Goal: Task Accomplishment & Management: Contribute content

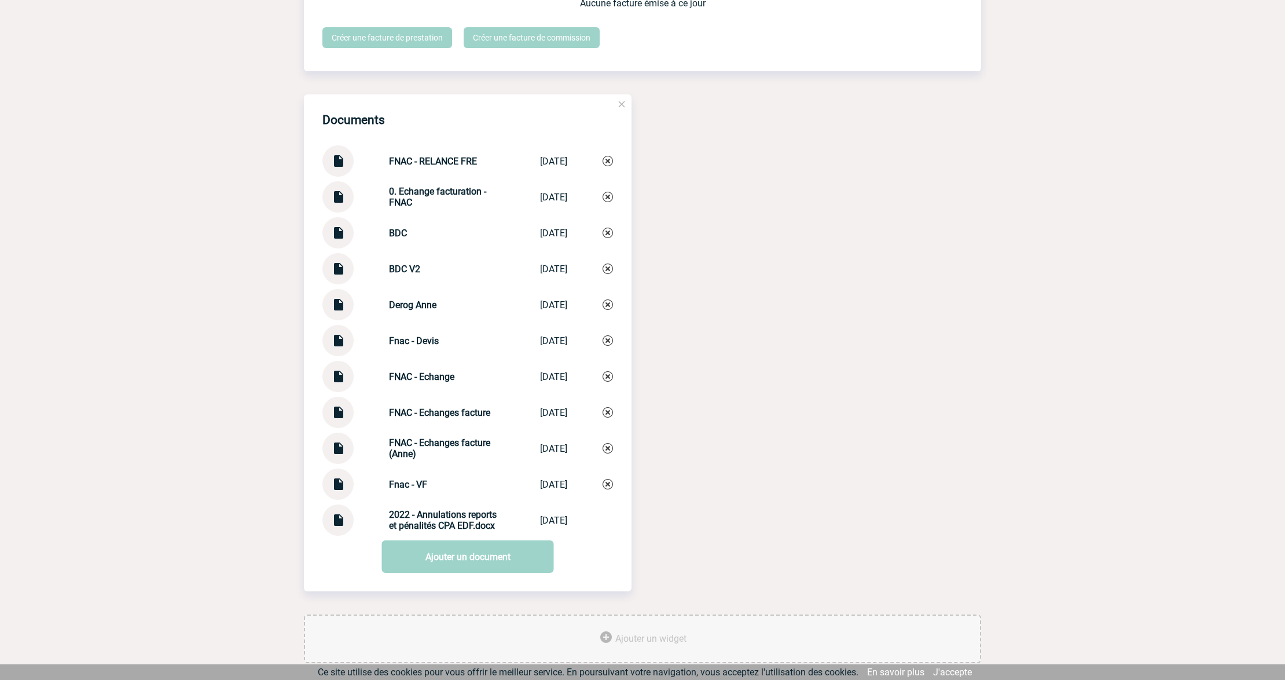
click at [332, 278] on link at bounding box center [338, 272] width 15 height 11
click at [335, 240] on img at bounding box center [338, 228] width 15 height 23
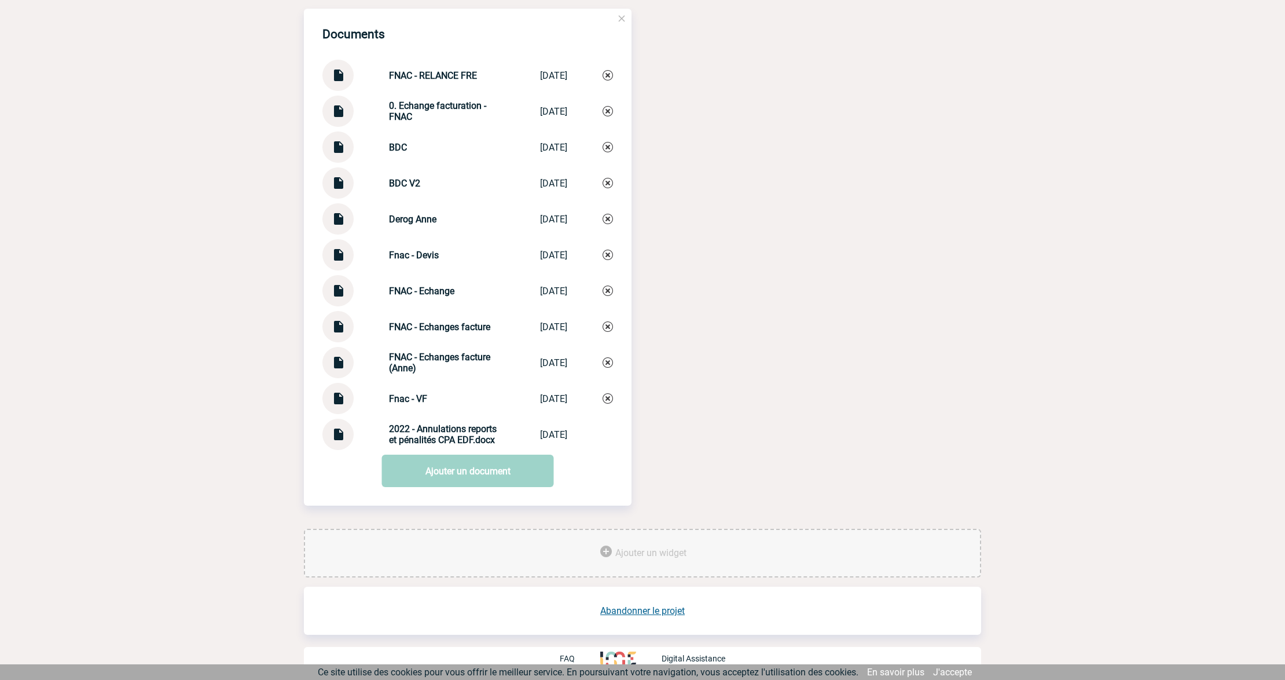
scroll to position [1226, 0]
drag, startPoint x: 422, startPoint y: 372, endPoint x: 373, endPoint y: 355, distance: 51.5
click at [373, 355] on div "FNAC - Echanges facture (Anne) FNAC - Echanges... 30/04/2025" at bounding box center [467, 361] width 291 height 31
click at [771, 342] on div "Documents FNAC - RELANCE FRE FNAC - RELANCE... 08/01/2025 0. Echange facturatio…" at bounding box center [642, 268] width 677 height 520
click at [338, 77] on img at bounding box center [338, 69] width 15 height 23
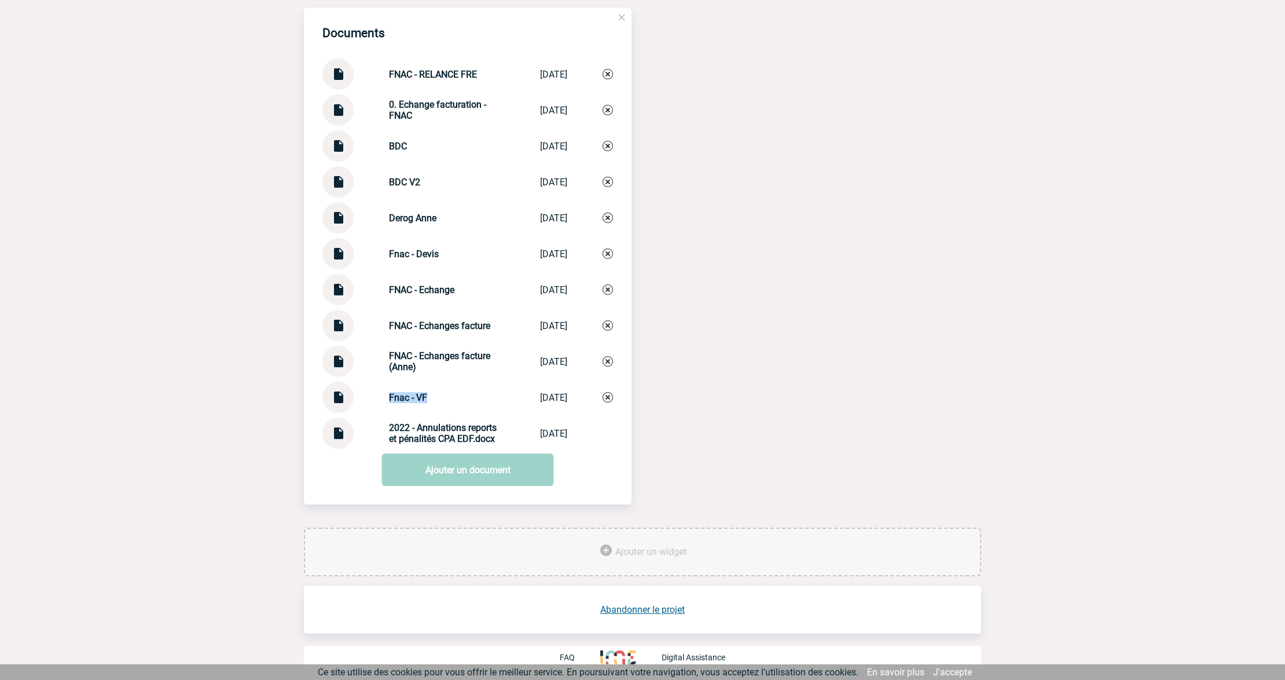
drag, startPoint x: 378, startPoint y: 397, endPoint x: 434, endPoint y: 394, distance: 56.2
click at [434, 394] on div "Fnac - VF Fnac - VF 22/11/2024" at bounding box center [467, 397] width 291 height 31
copy strong "Fnac - VF"
click at [459, 466] on link "Ajouter un document" at bounding box center [468, 469] width 172 height 32
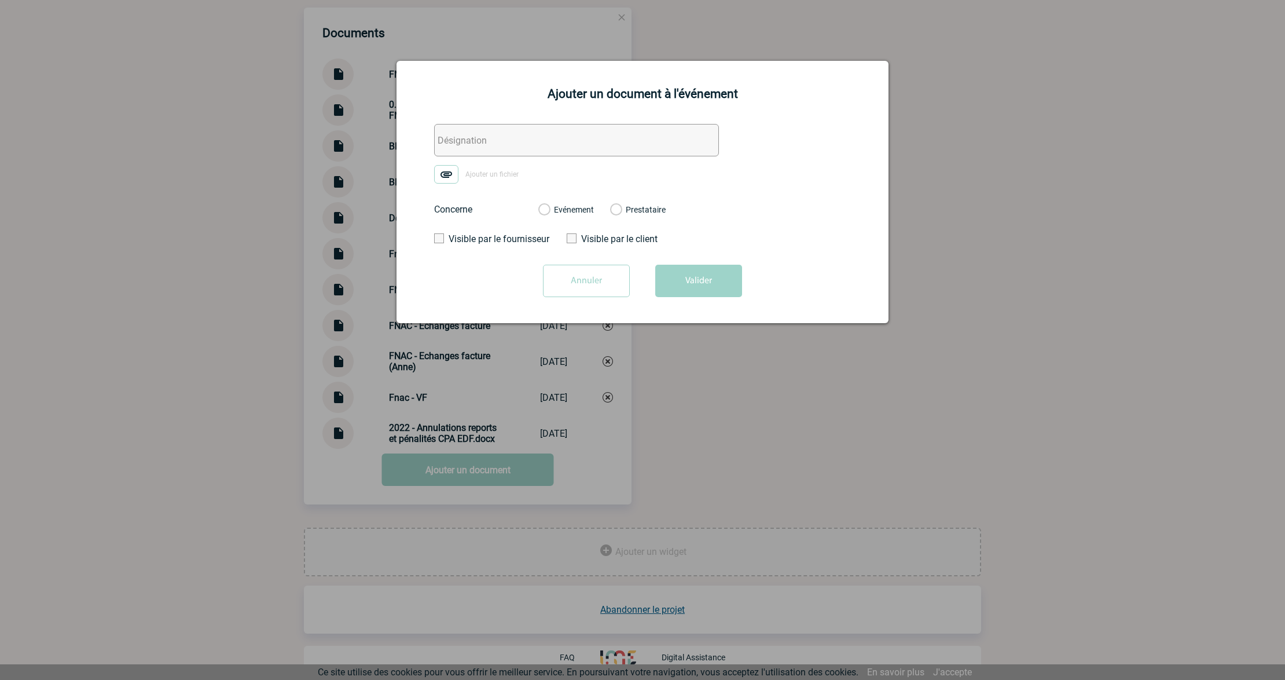
click at [477, 137] on input "text" at bounding box center [576, 140] width 285 height 32
paste input "Fnac - VF"
click at [471, 135] on input "Fnac - VF" at bounding box center [576, 140] width 285 height 32
type input "Fnac - FACTURE (non conforme)"
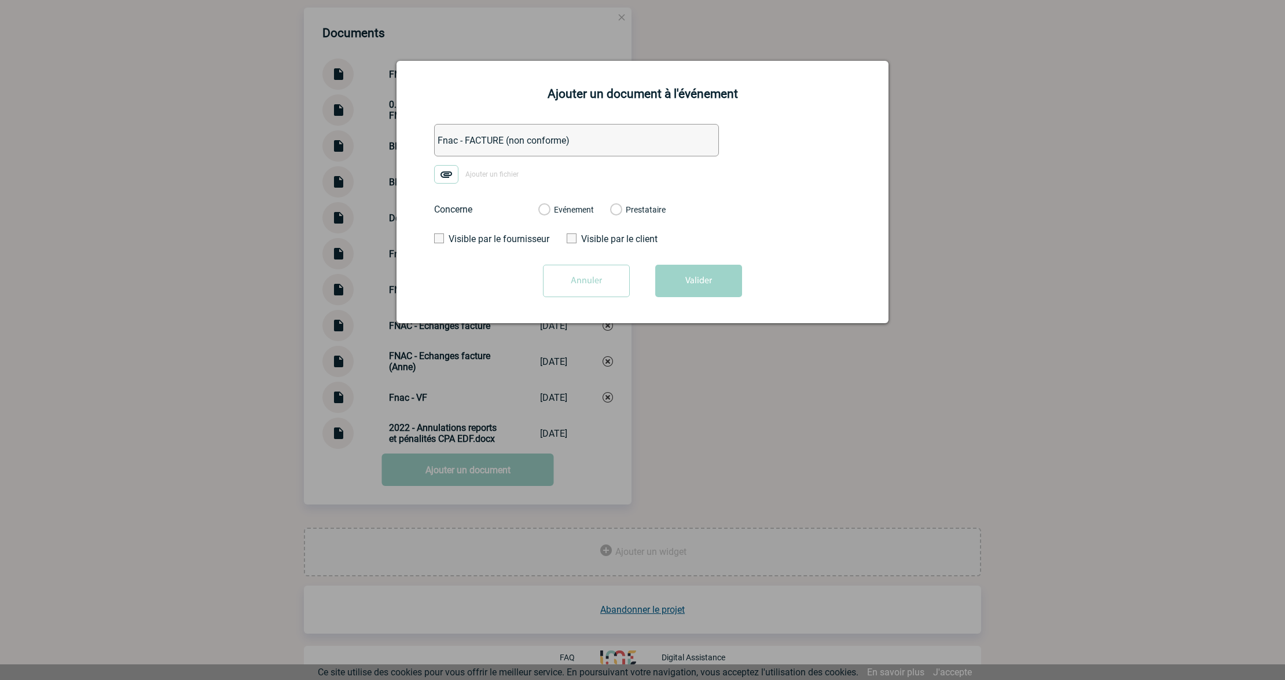
click at [450, 173] on img at bounding box center [446, 174] width 24 height 19
click at [0, 0] on input "Ajouter un fichier" at bounding box center [0, 0] width 0 height 0
click at [549, 207] on label "Evénement" at bounding box center [543, 210] width 11 height 10
click at [0, 0] on input "Evénement" at bounding box center [0, 0] width 0 height 0
click at [695, 283] on button "Valider" at bounding box center [698, 281] width 87 height 32
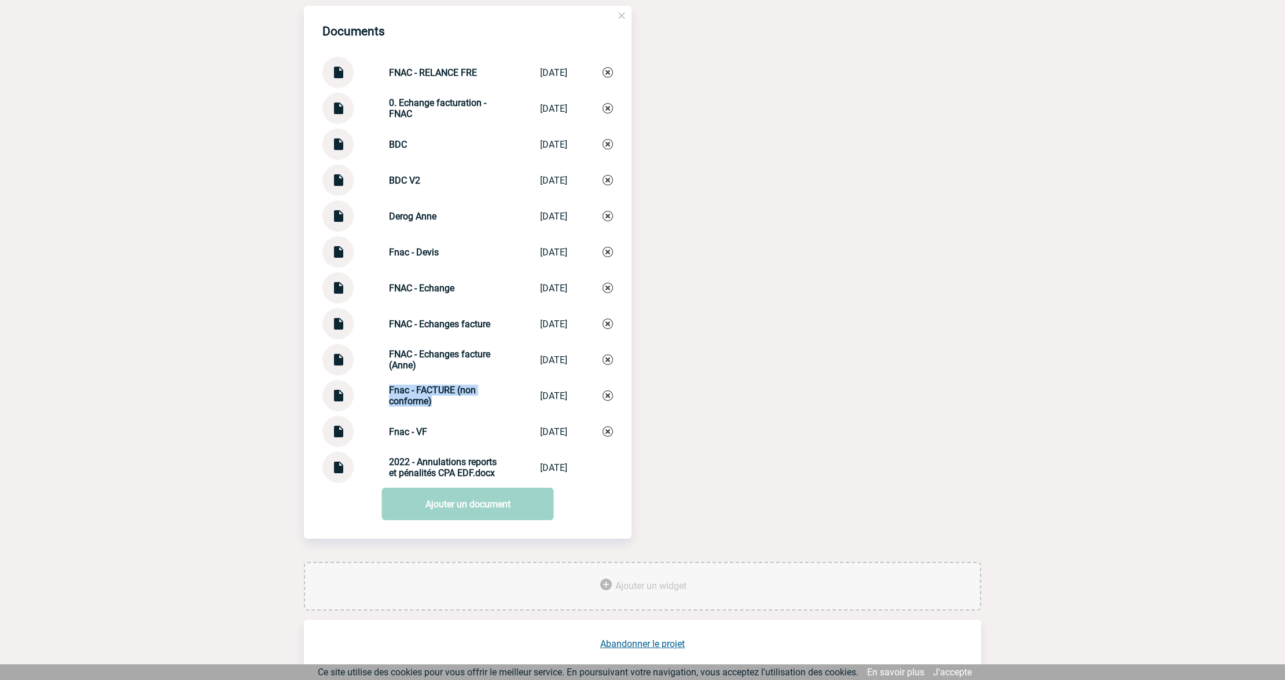
drag, startPoint x: 420, startPoint y: 404, endPoint x: 351, endPoint y: 391, distance: 70.5
click at [351, 391] on div "Fnac - FACTURE (non conforme) Fnac - FACTURE ... 11/08/2025" at bounding box center [467, 395] width 291 height 31
copy div "Fnac - FACTURE (non conforme)"
click at [460, 520] on link "Ajouter un document" at bounding box center [468, 504] width 172 height 32
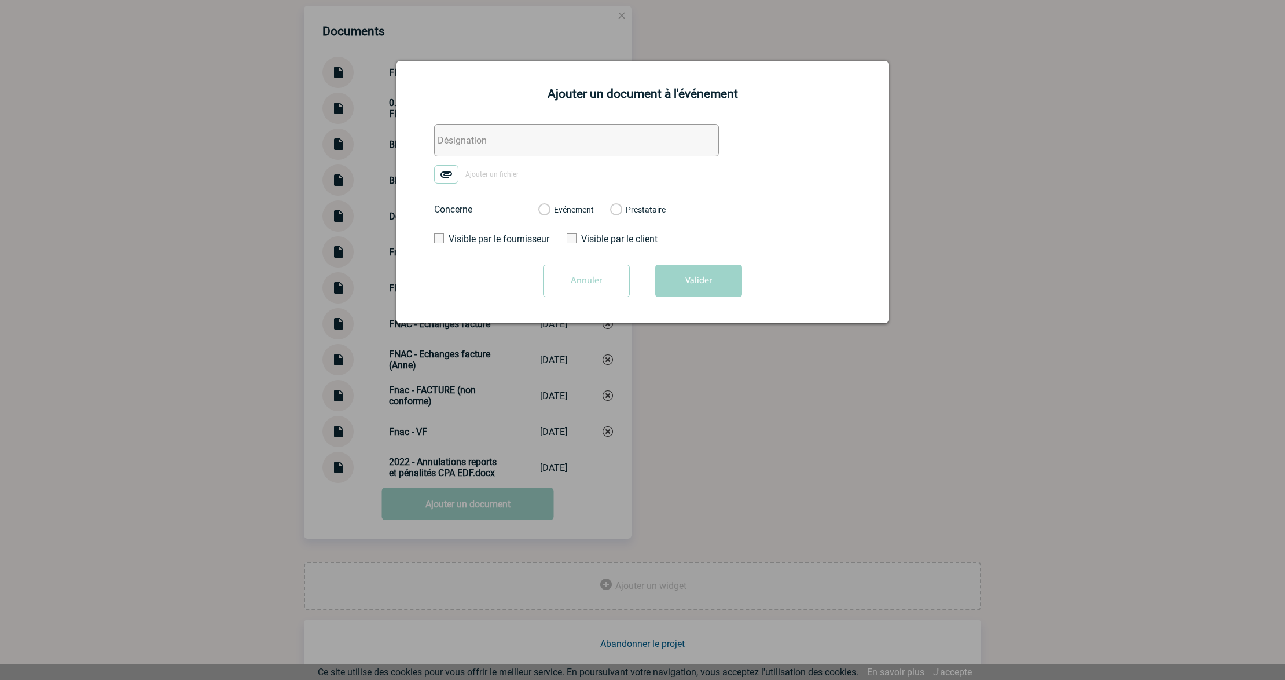
drag, startPoint x: 487, startPoint y: 138, endPoint x: 498, endPoint y: 142, distance: 11.7
click at [487, 138] on input "text" at bounding box center [576, 140] width 285 height 32
paste input "Fnac - FACTURE (non conforme)"
click at [468, 142] on input "Fnac - FACTURE (non conforme)" at bounding box center [576, 140] width 285 height 32
type input "Fnac - AVOIR FACTURE (non conforme)"
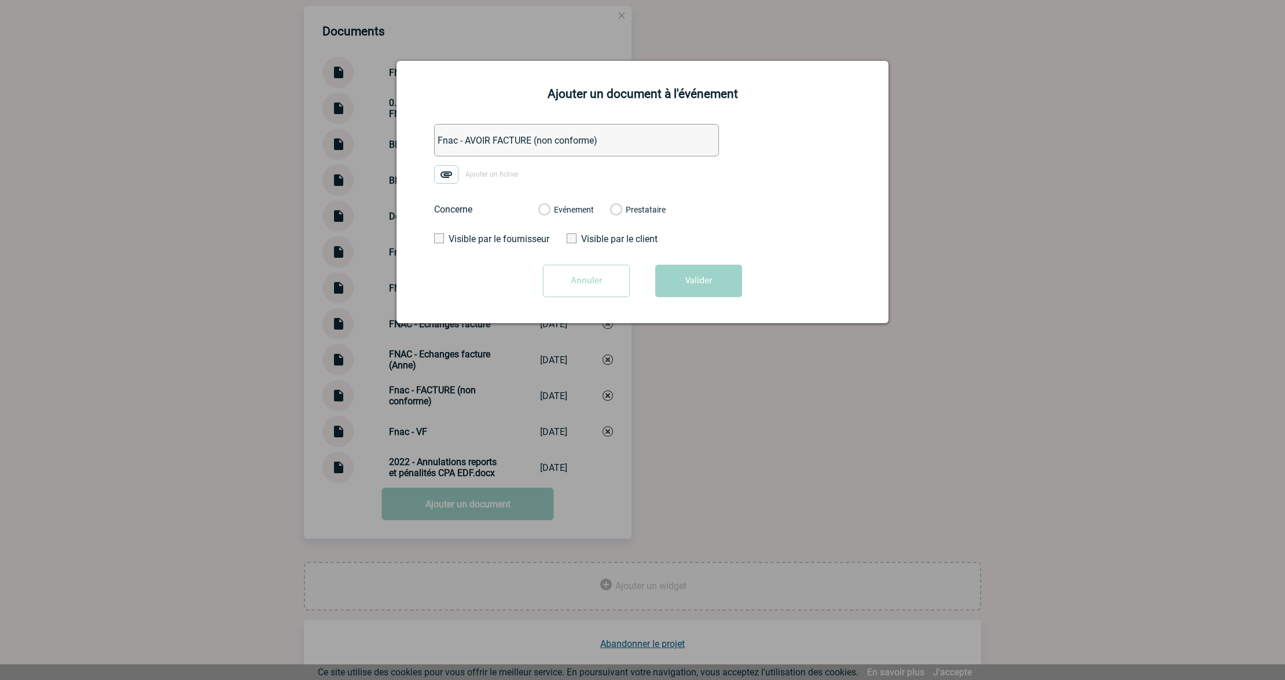
click at [446, 177] on img at bounding box center [446, 174] width 24 height 19
click at [0, 0] on input "Ajouter un fichier" at bounding box center [0, 0] width 0 height 0
click at [549, 213] on label "Evénement" at bounding box center [543, 210] width 11 height 10
click at [0, 0] on input "Evénement" at bounding box center [0, 0] width 0 height 0
click at [672, 283] on button "Valider" at bounding box center [698, 281] width 87 height 32
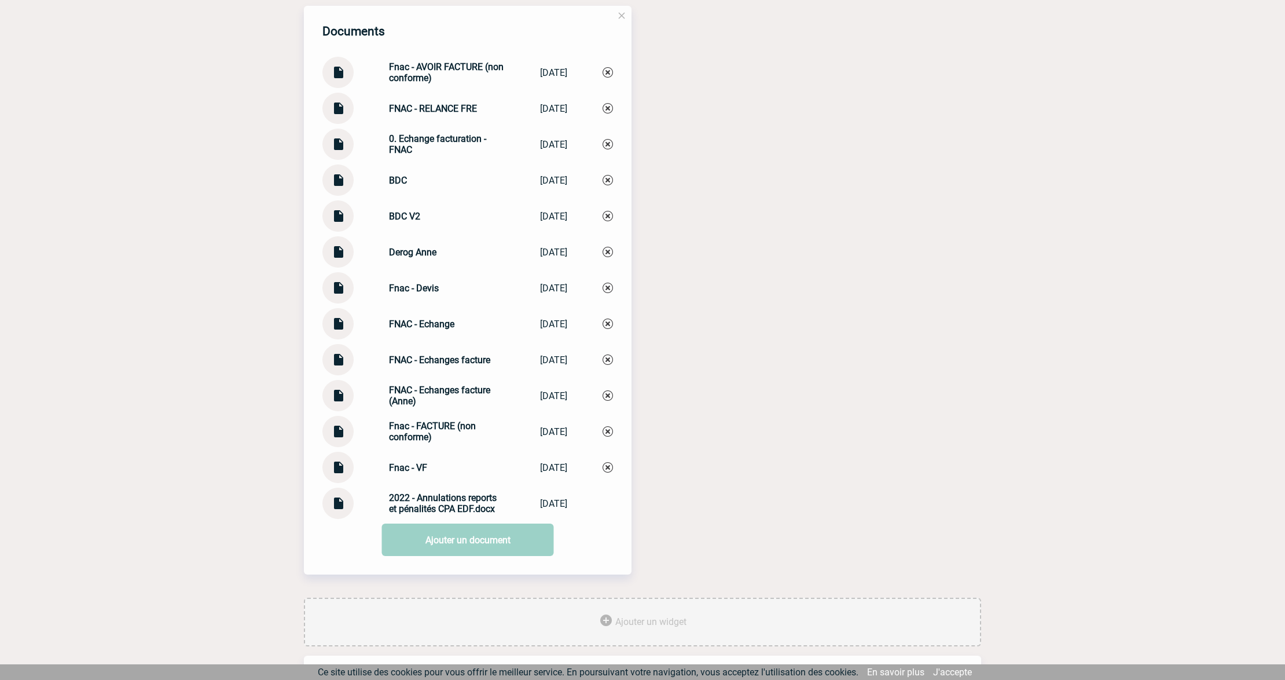
click at [442, 545] on link "Ajouter un document" at bounding box center [468, 539] width 172 height 32
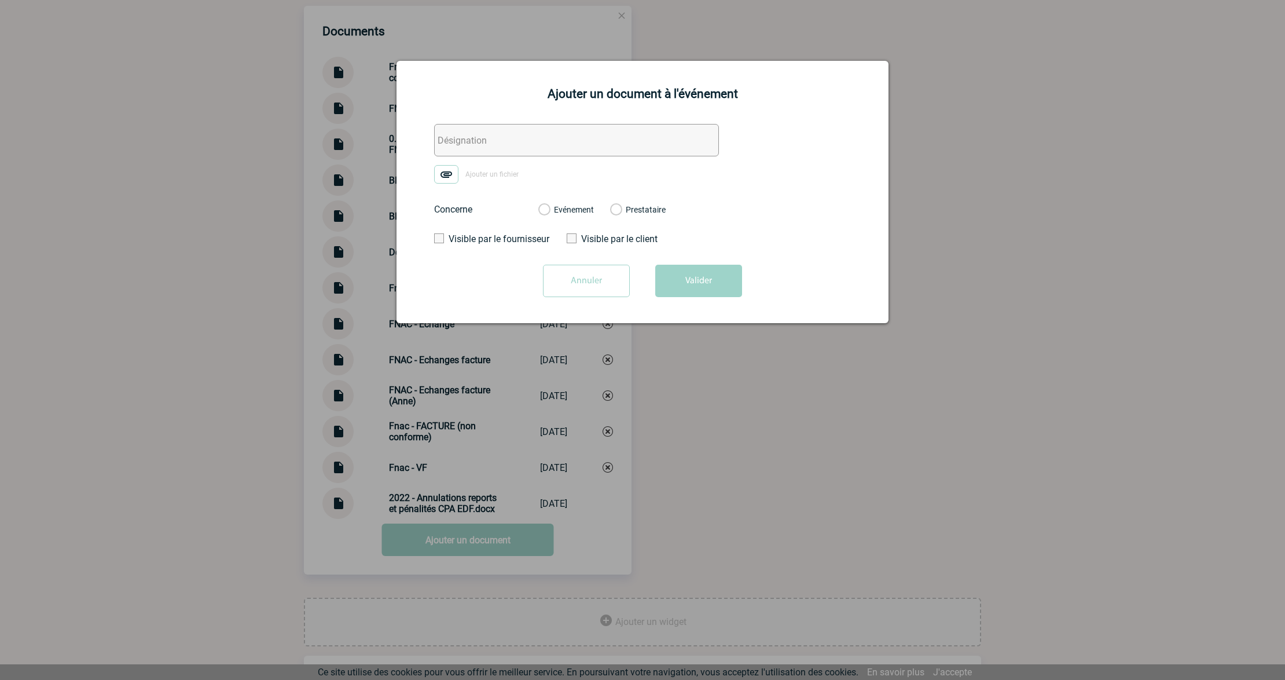
click at [490, 152] on input "text" at bounding box center [576, 140] width 285 height 32
paste input "Fnac - FACTURE (non conforme)"
click at [524, 142] on input "Fnac - FACTURE (non conforme)" at bounding box center [576, 140] width 285 height 32
type input "Fnac - FACTURE V2 (conforme)"
click at [449, 172] on img at bounding box center [446, 174] width 24 height 19
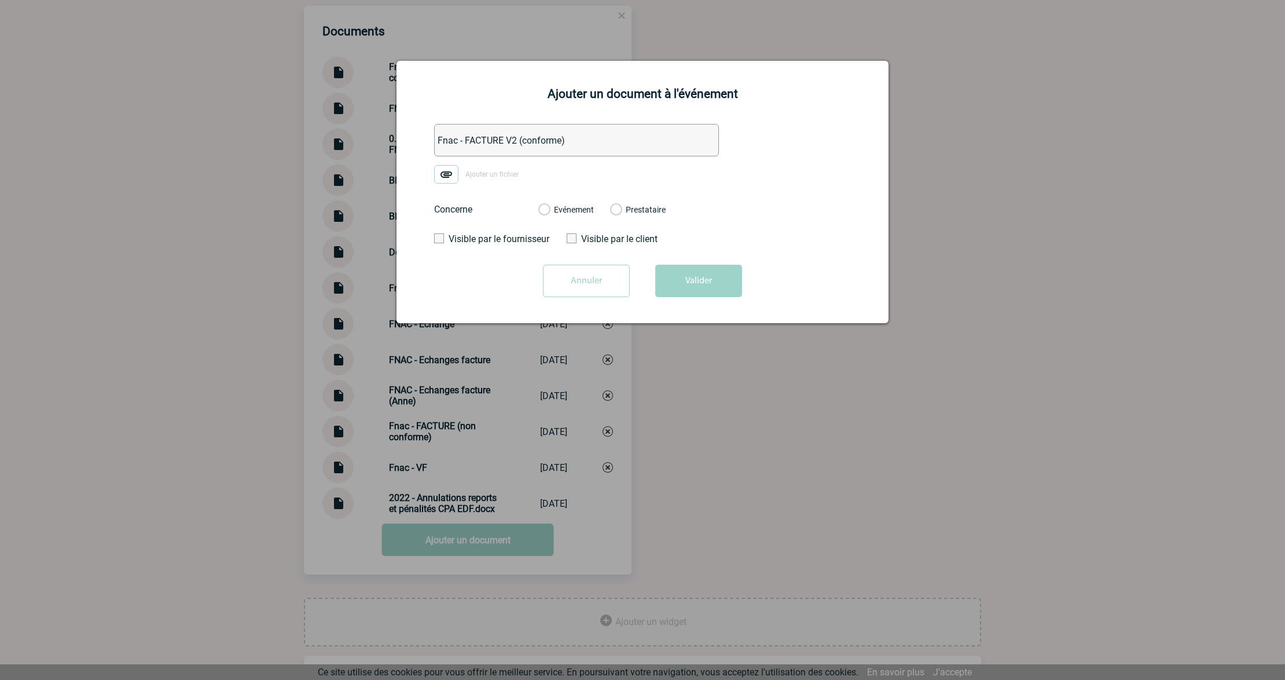
click at [0, 0] on input "Ajouter un fichier" at bounding box center [0, 0] width 0 height 0
click at [549, 214] on label "Evénement" at bounding box center [543, 210] width 11 height 10
click at [0, 0] on input "Evénement" at bounding box center [0, 0] width 0 height 0
click at [691, 279] on button "Valider" at bounding box center [698, 281] width 87 height 32
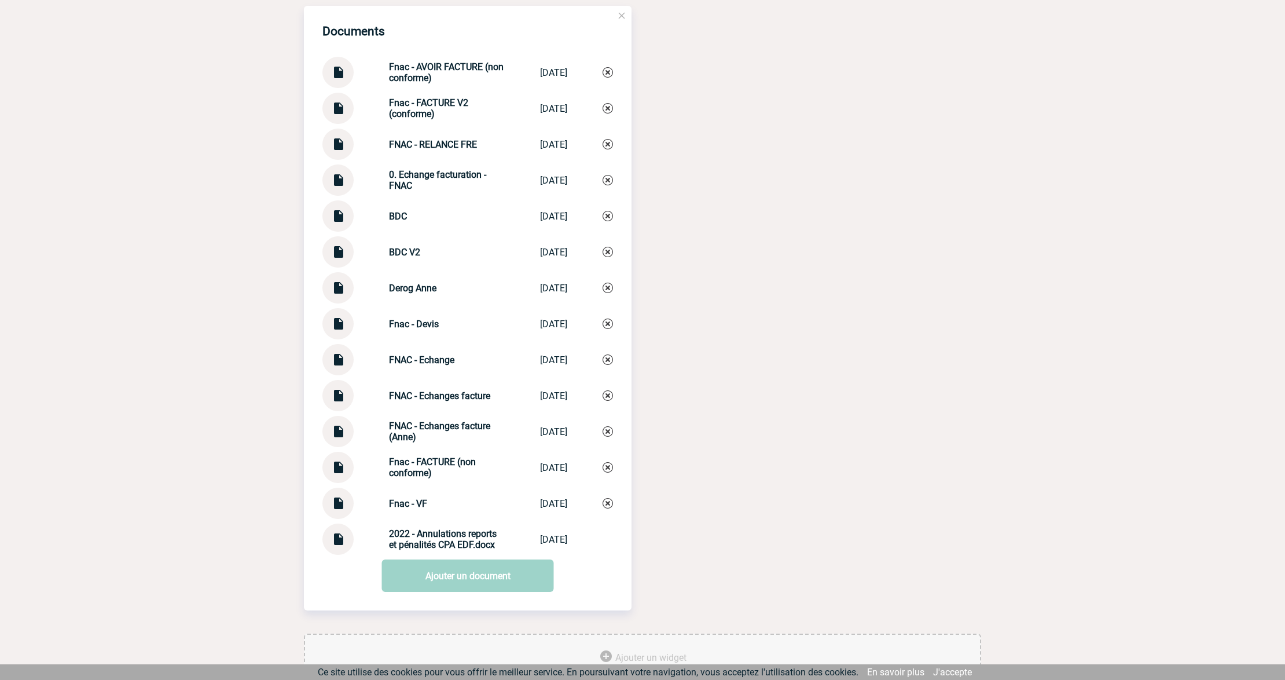
click at [429, 572] on link "Ajouter un document" at bounding box center [468, 575] width 172 height 32
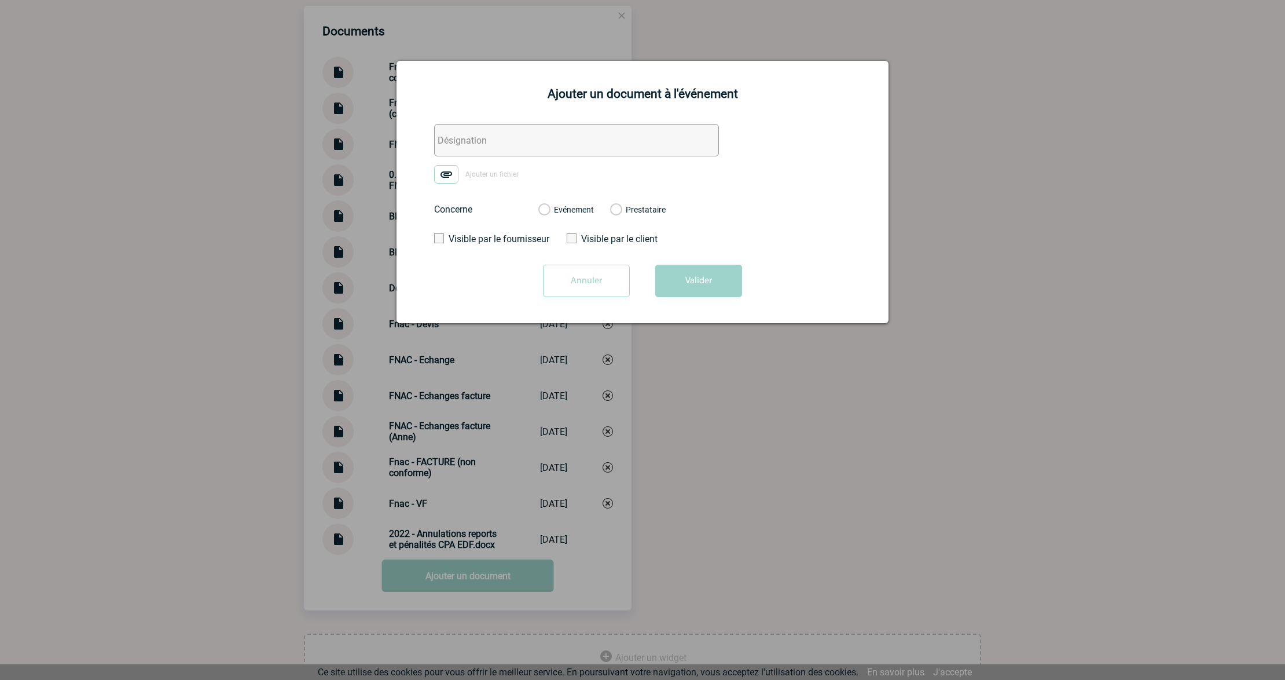
drag, startPoint x: 468, startPoint y: 131, endPoint x: 523, endPoint y: 146, distance: 57.2
click at [468, 131] on input "text" at bounding box center [576, 140] width 285 height 32
paste input "Fnac - FACTURE (non conforme)"
drag, startPoint x: 587, startPoint y: 144, endPoint x: 464, endPoint y: 139, distance: 122.9
click at [464, 139] on input "Fnac - FACTURE (non conforme)" at bounding box center [576, 140] width 285 height 32
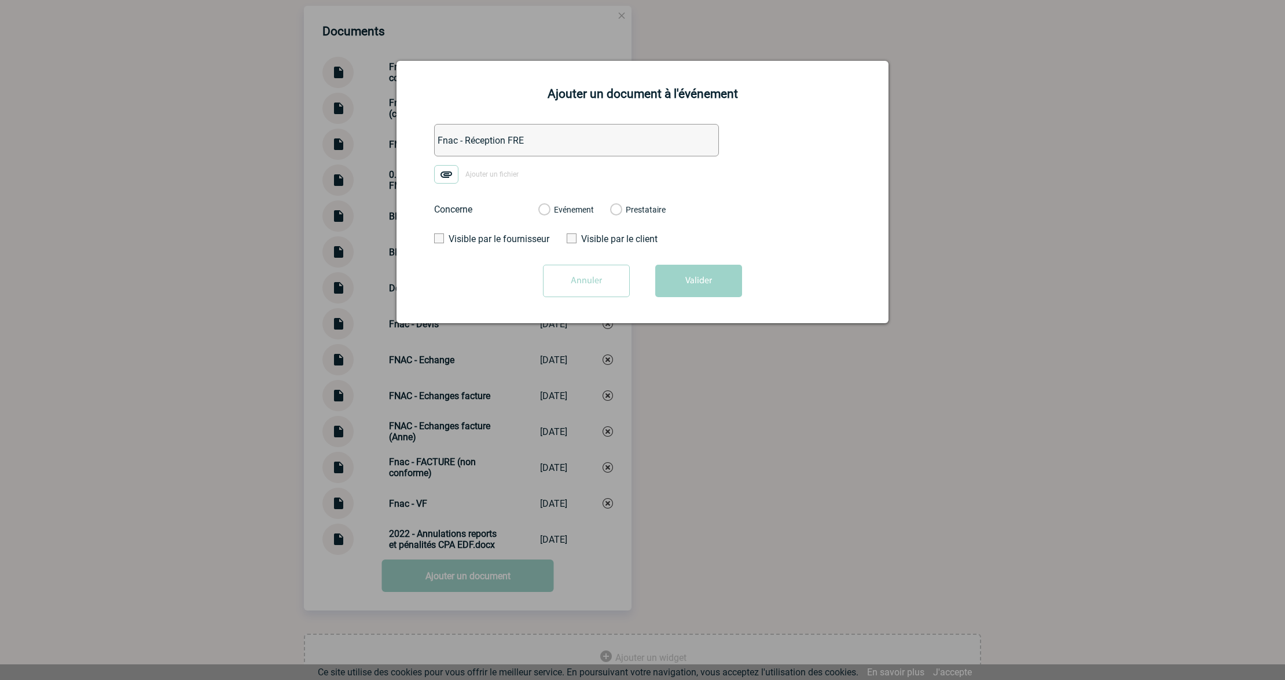
type input "Fnac - Réception FRE"
click at [444, 176] on img at bounding box center [446, 174] width 24 height 19
click at [0, 0] on input "Ajouter un fichier" at bounding box center [0, 0] width 0 height 0
click at [560, 220] on div "Evénement Prestataire" at bounding box center [602, 210] width 146 height 30
click at [549, 211] on label "Evénement" at bounding box center [543, 210] width 11 height 10
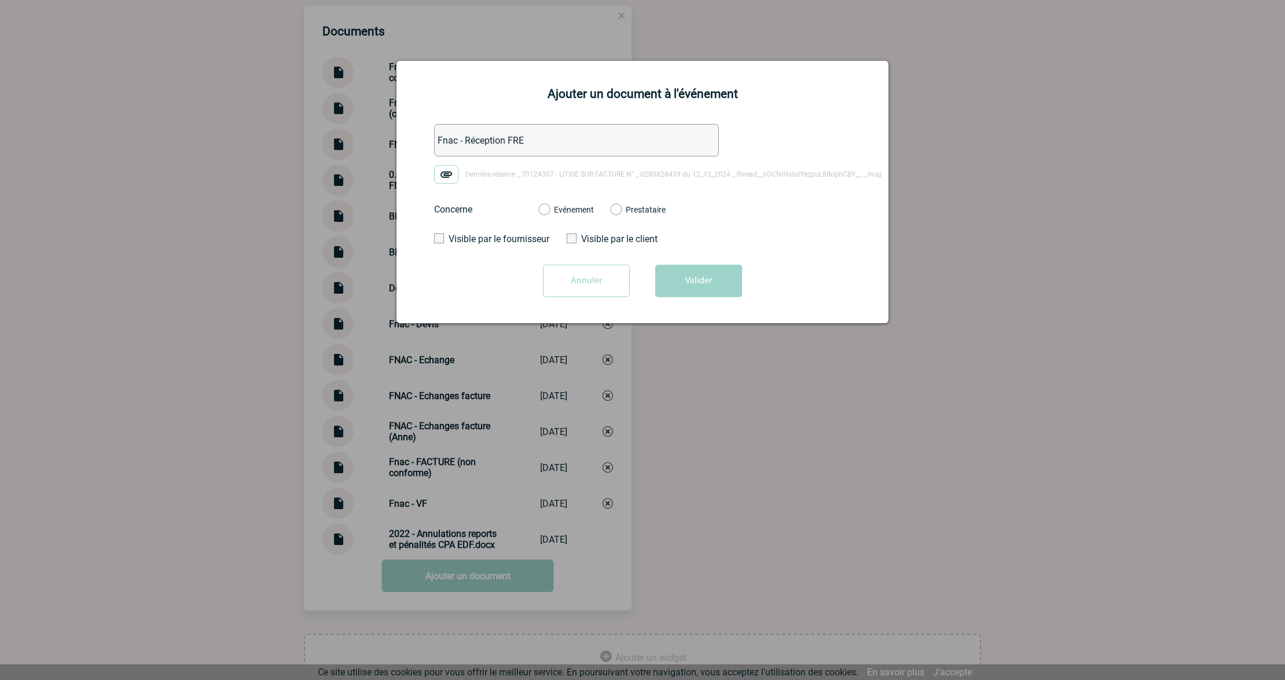
click at [0, 0] on input "Evénement" at bounding box center [0, 0] width 0 height 0
drag, startPoint x: 680, startPoint y: 278, endPoint x: 692, endPoint y: 297, distance: 22.5
click at [681, 281] on button "Valider" at bounding box center [698, 281] width 87 height 32
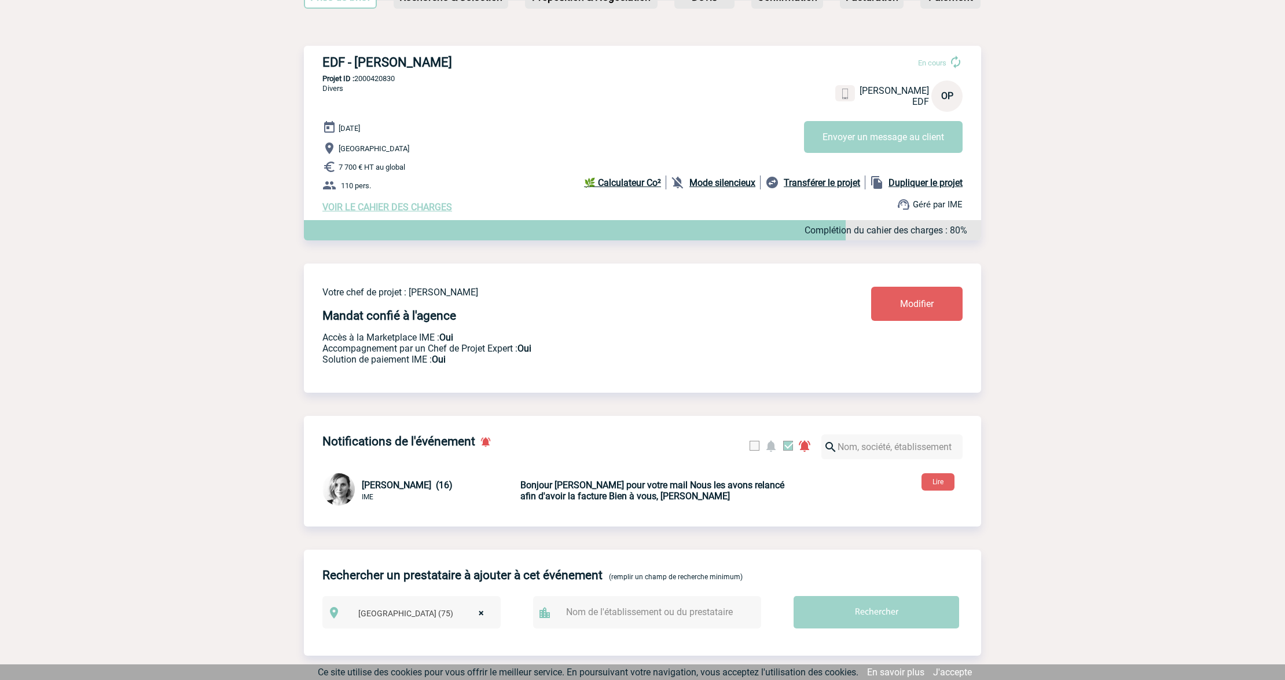
scroll to position [0, 0]
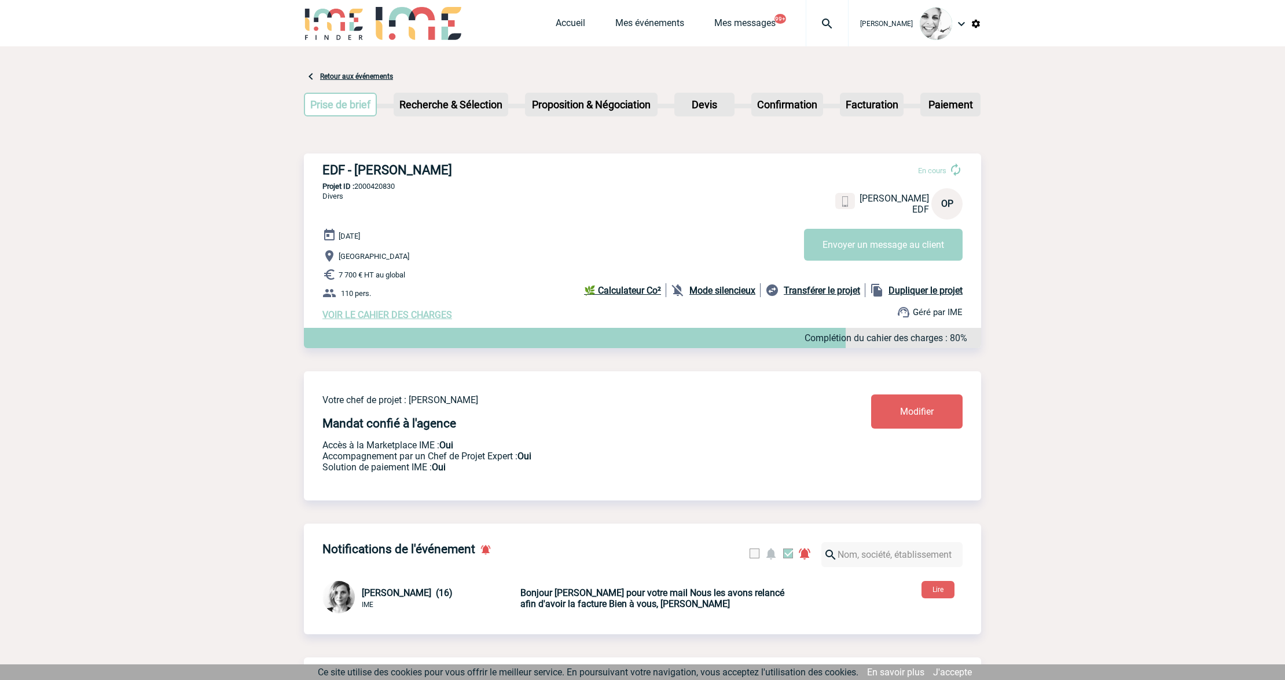
click at [828, 17] on img at bounding box center [828, 24] width 42 height 14
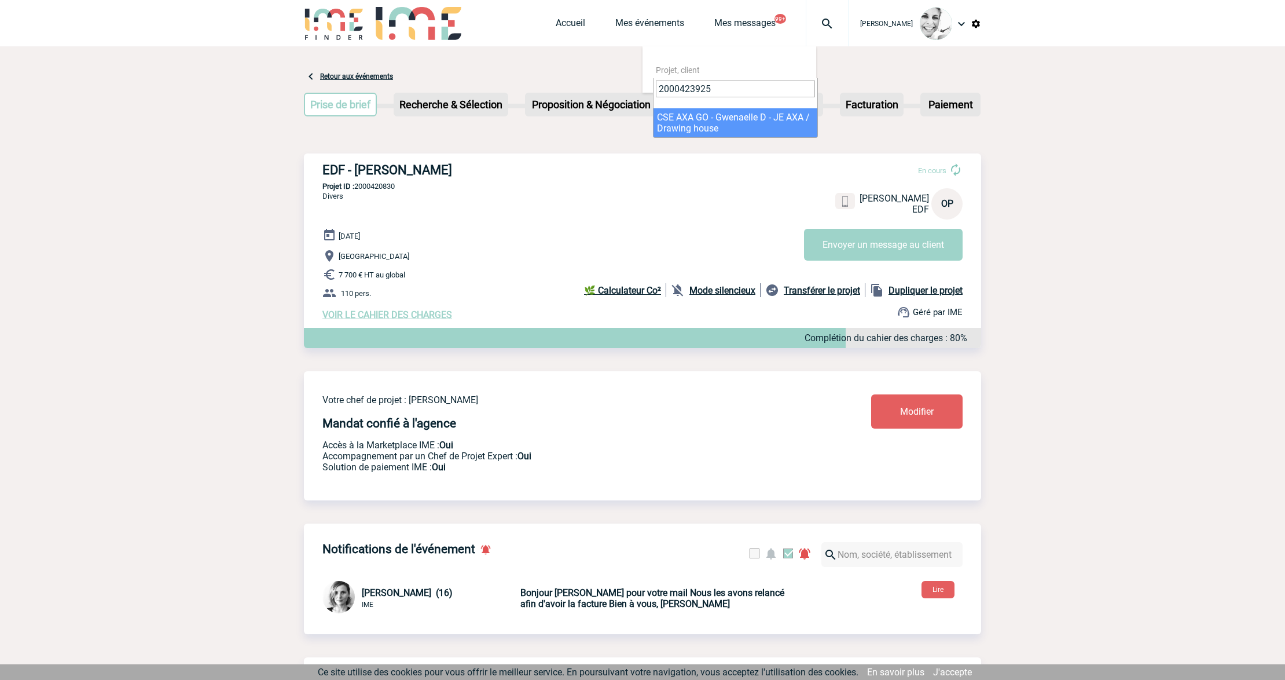
type input "2000423925"
select select "23426"
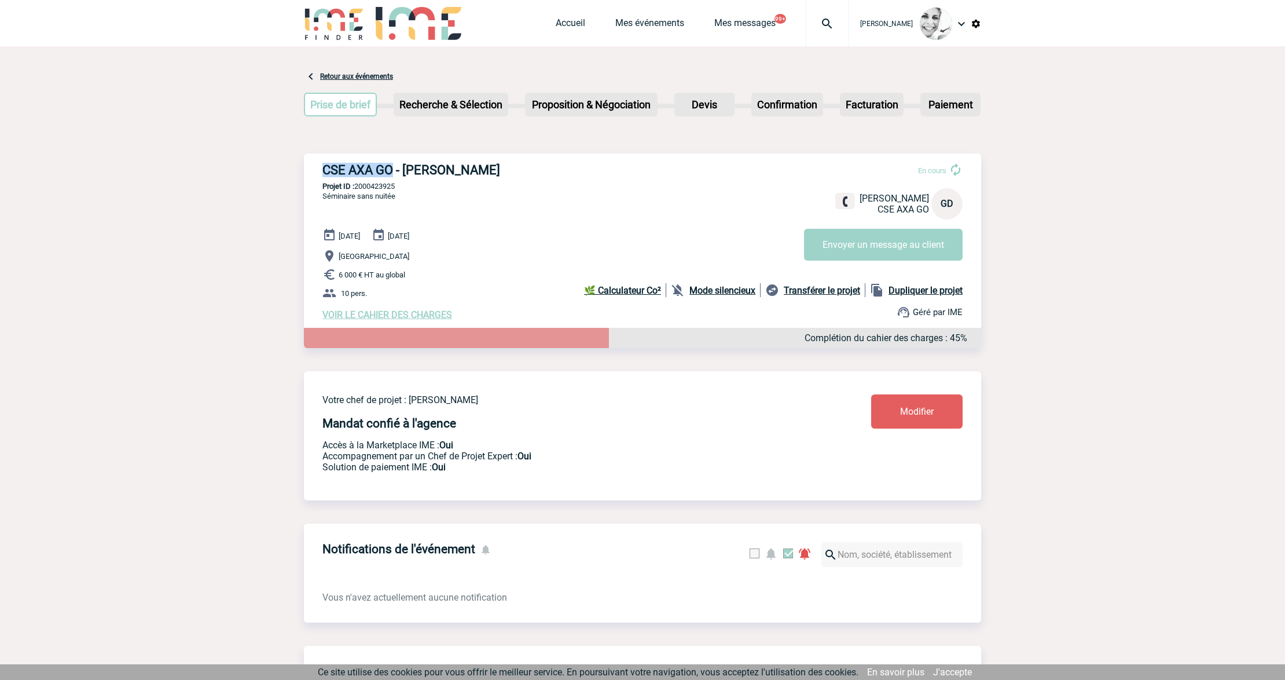
drag, startPoint x: 391, startPoint y: 170, endPoint x: 322, endPoint y: 166, distance: 69.6
click at [322, 166] on h3 "CSE AXA GO - [PERSON_NAME]" at bounding box center [495, 170] width 347 height 14
click at [837, 17] on img at bounding box center [828, 24] width 42 height 14
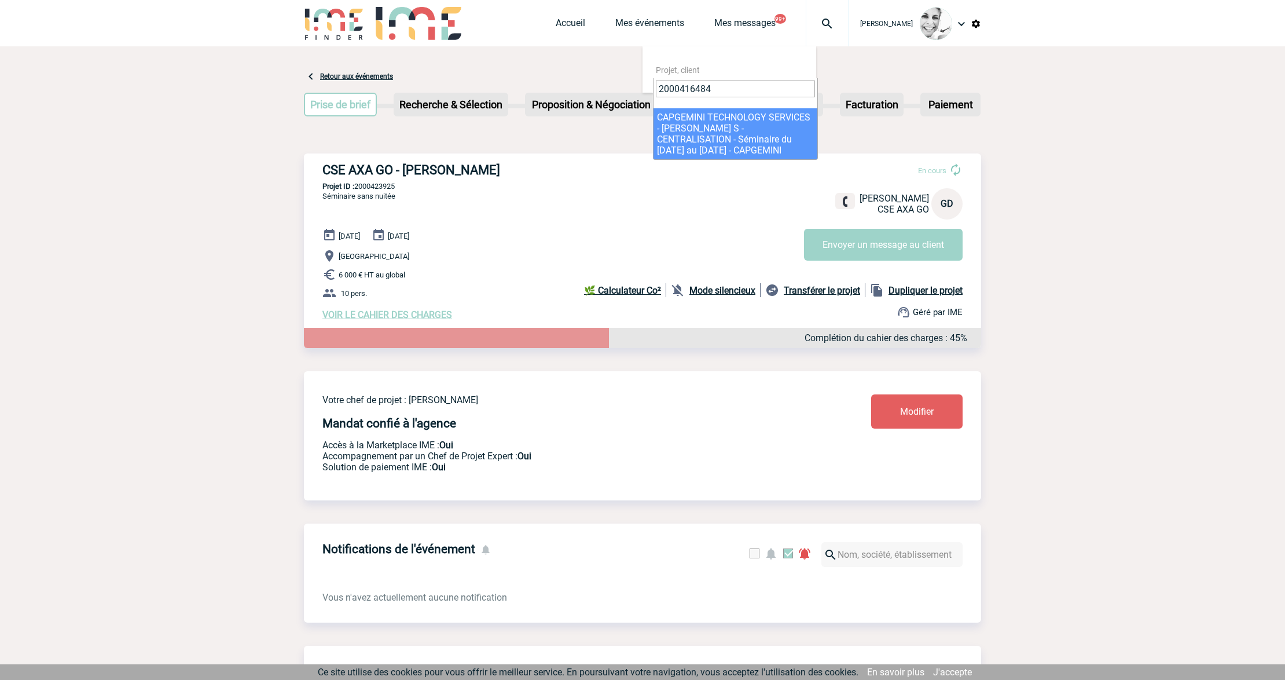
type input "2000416484"
select select "15985"
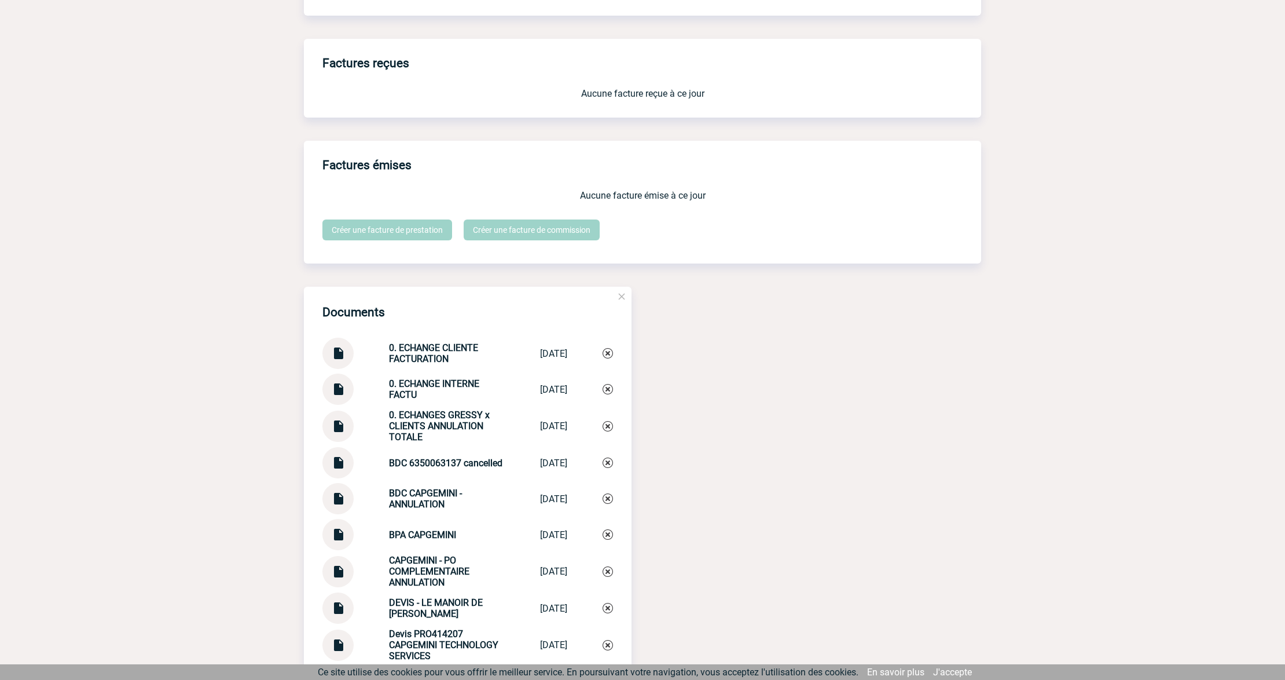
scroll to position [926, 0]
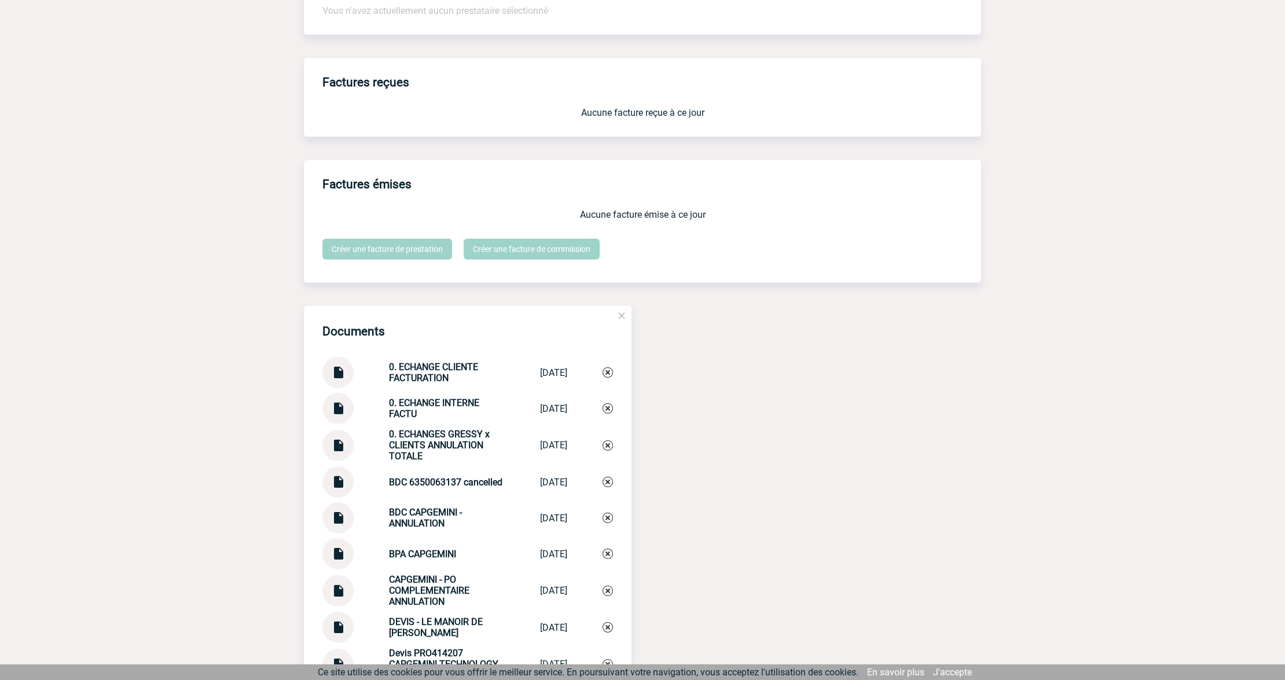
click at [338, 373] on img at bounding box center [338, 368] width 15 height 23
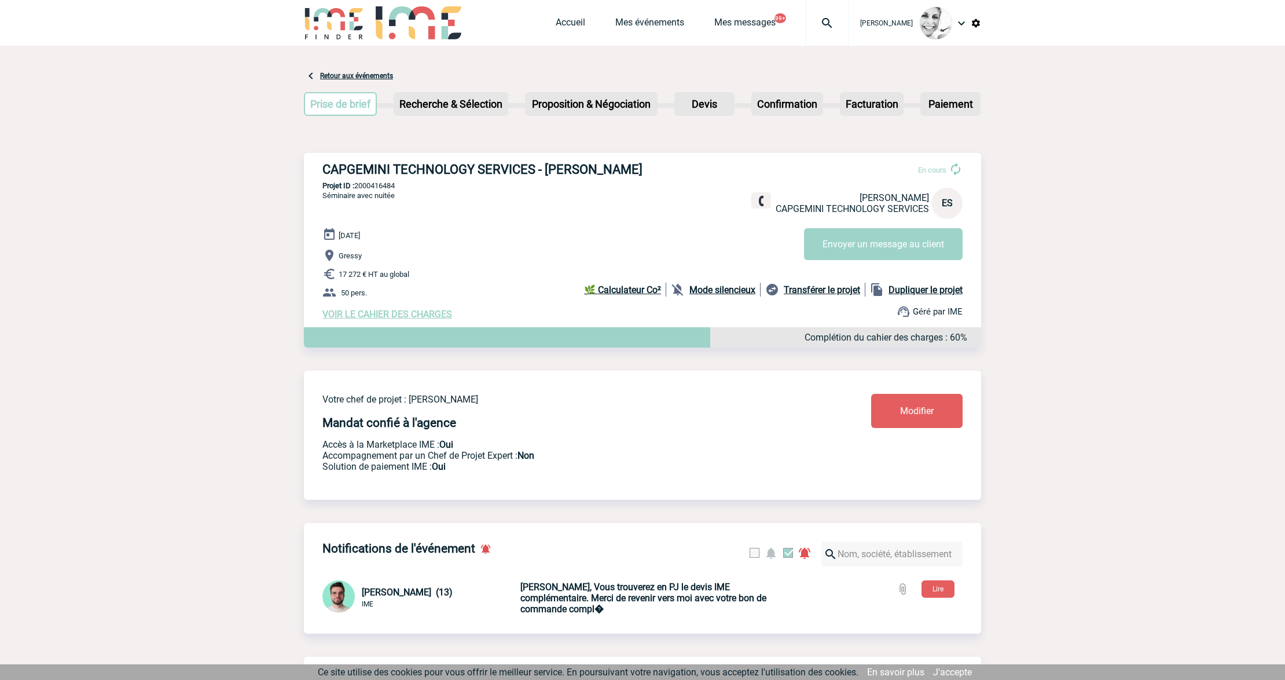
scroll to position [0, 0]
click at [830, 26] on img at bounding box center [828, 24] width 42 height 14
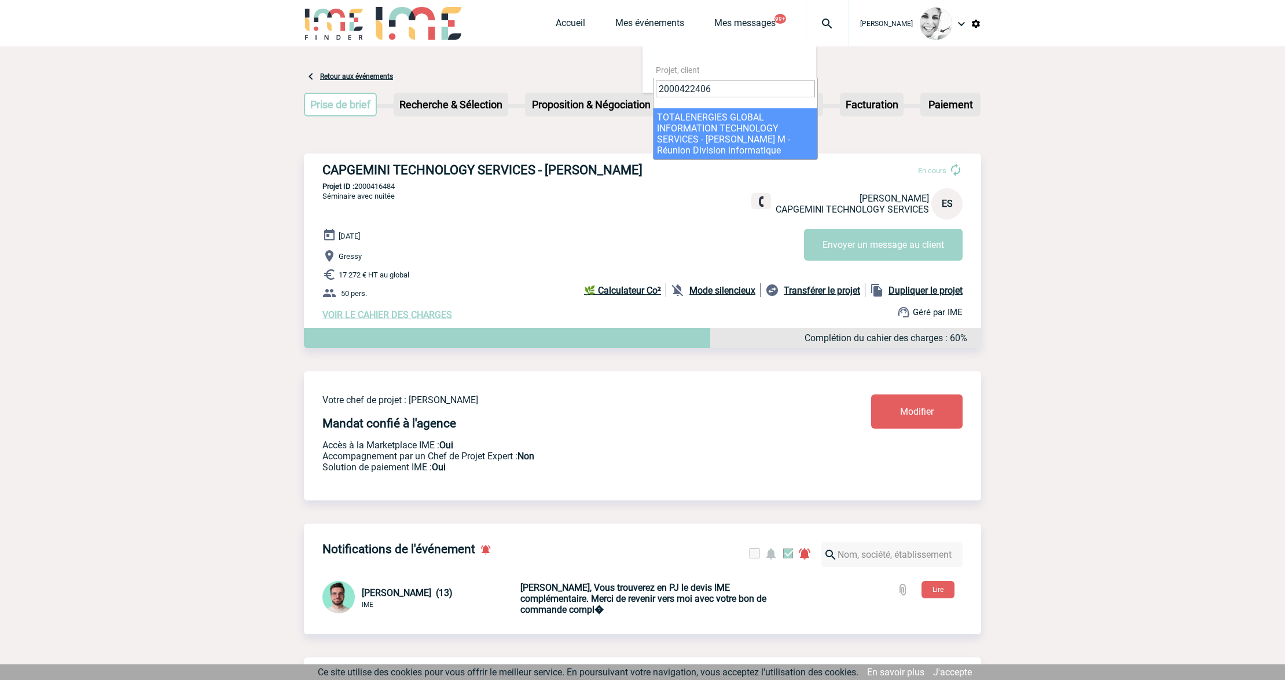
type input "2000422406"
select select "21907"
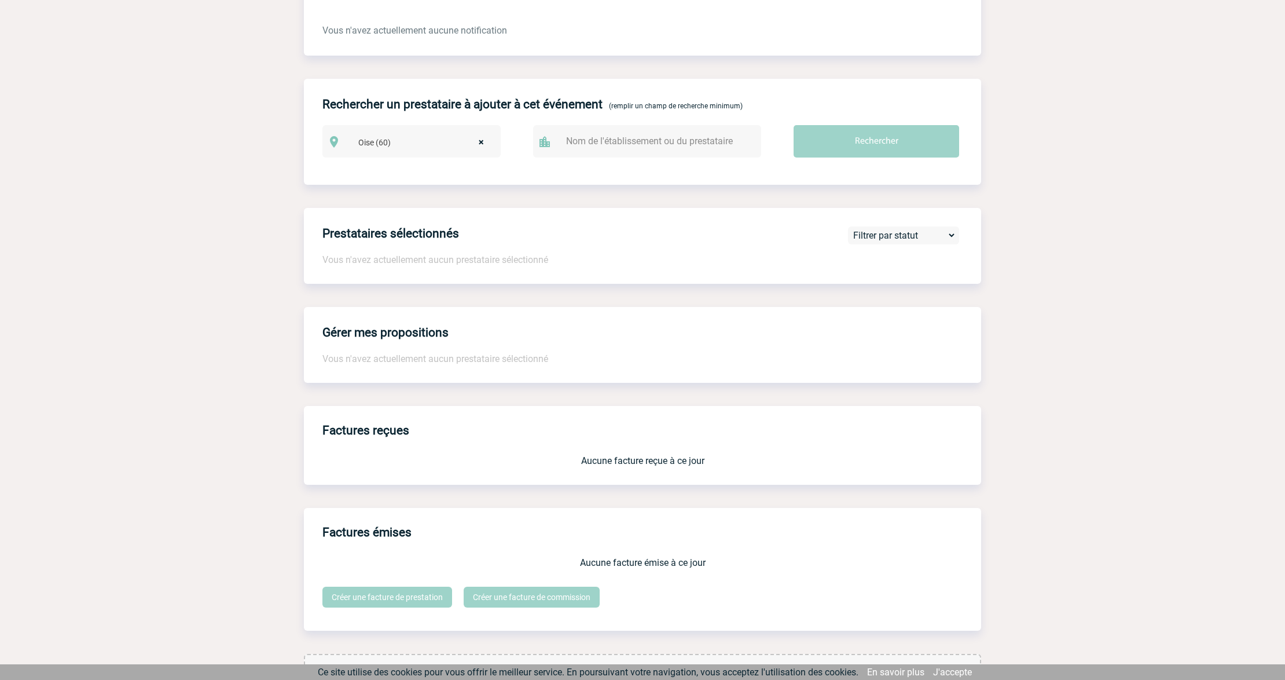
scroll to position [709, 0]
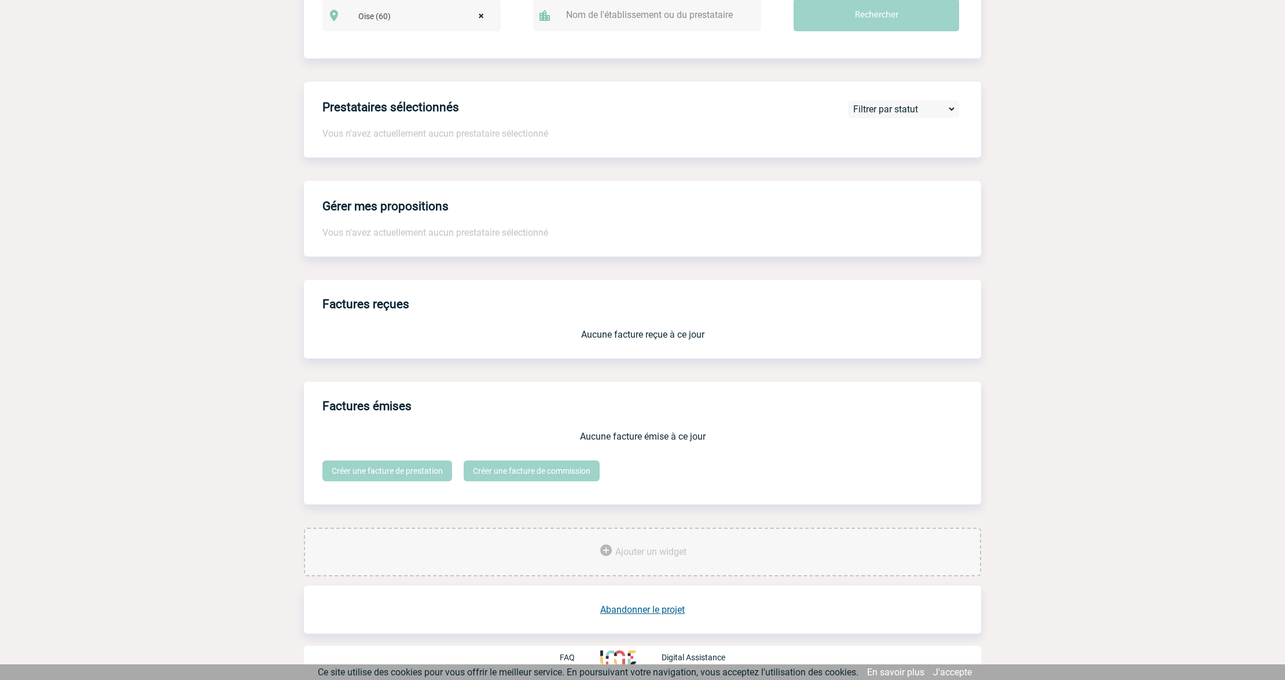
click at [631, 543] on div "Ajouter un widget" at bounding box center [642, 551] width 677 height 49
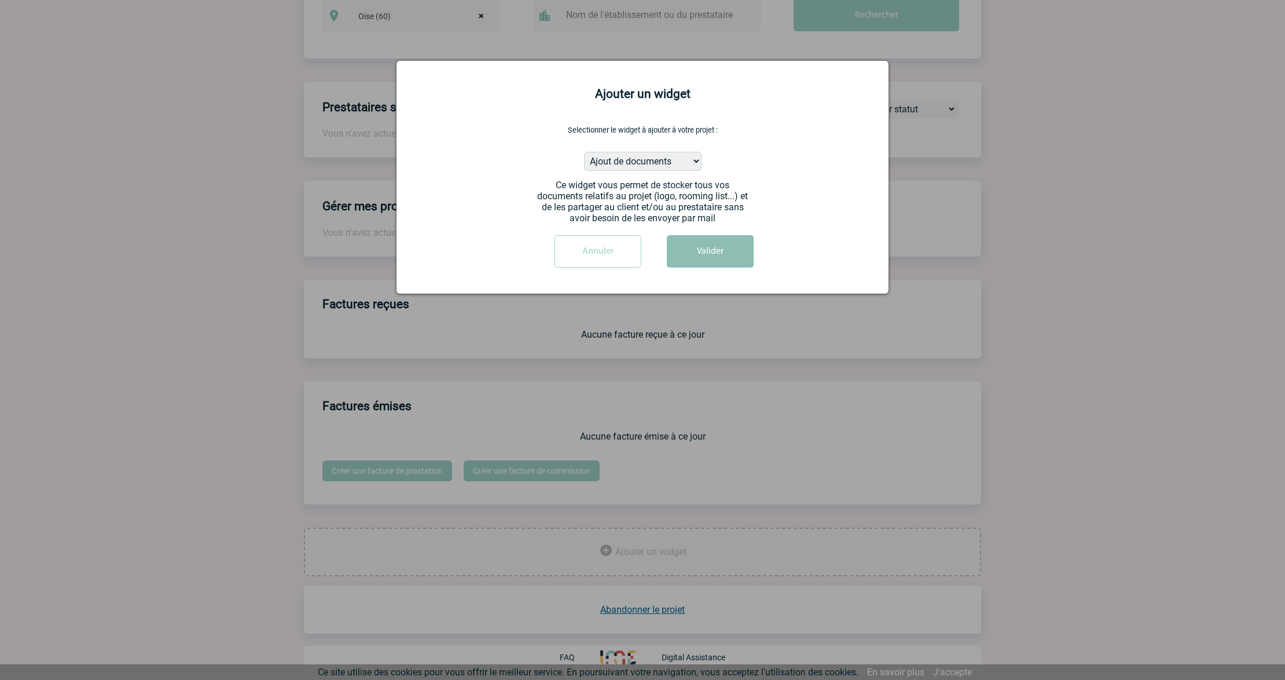
click at [679, 240] on button "Valider" at bounding box center [710, 251] width 87 height 32
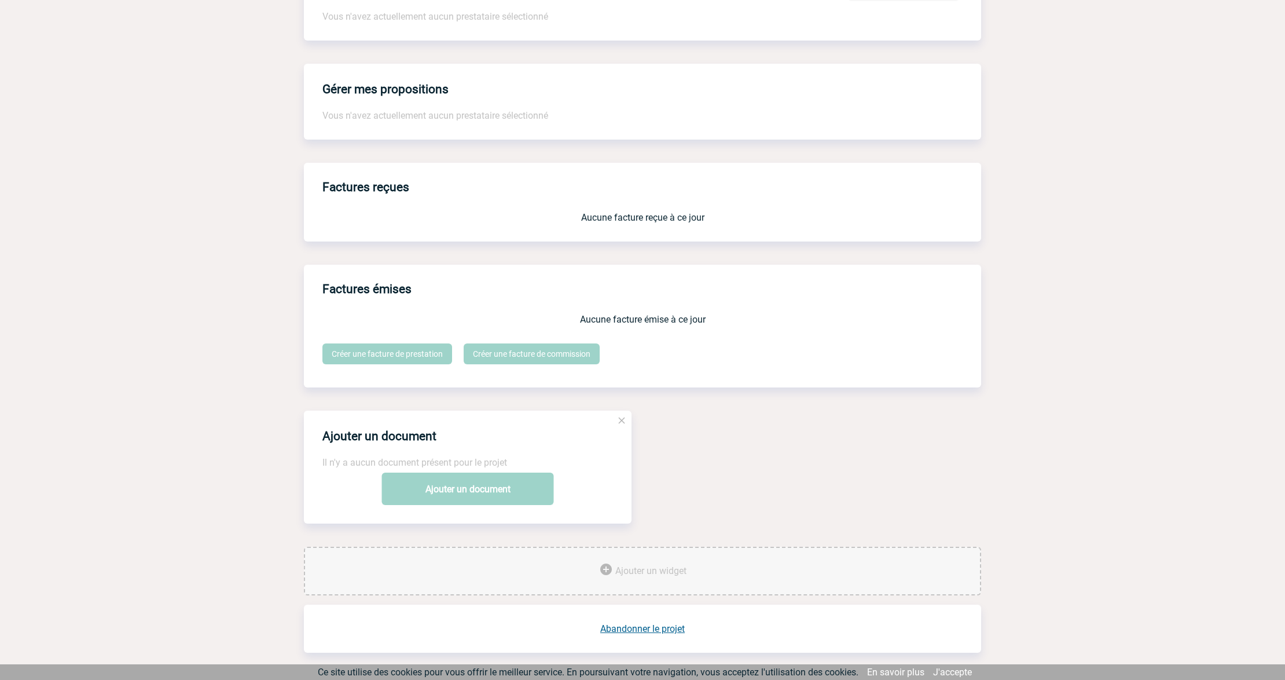
scroll to position [843, 0]
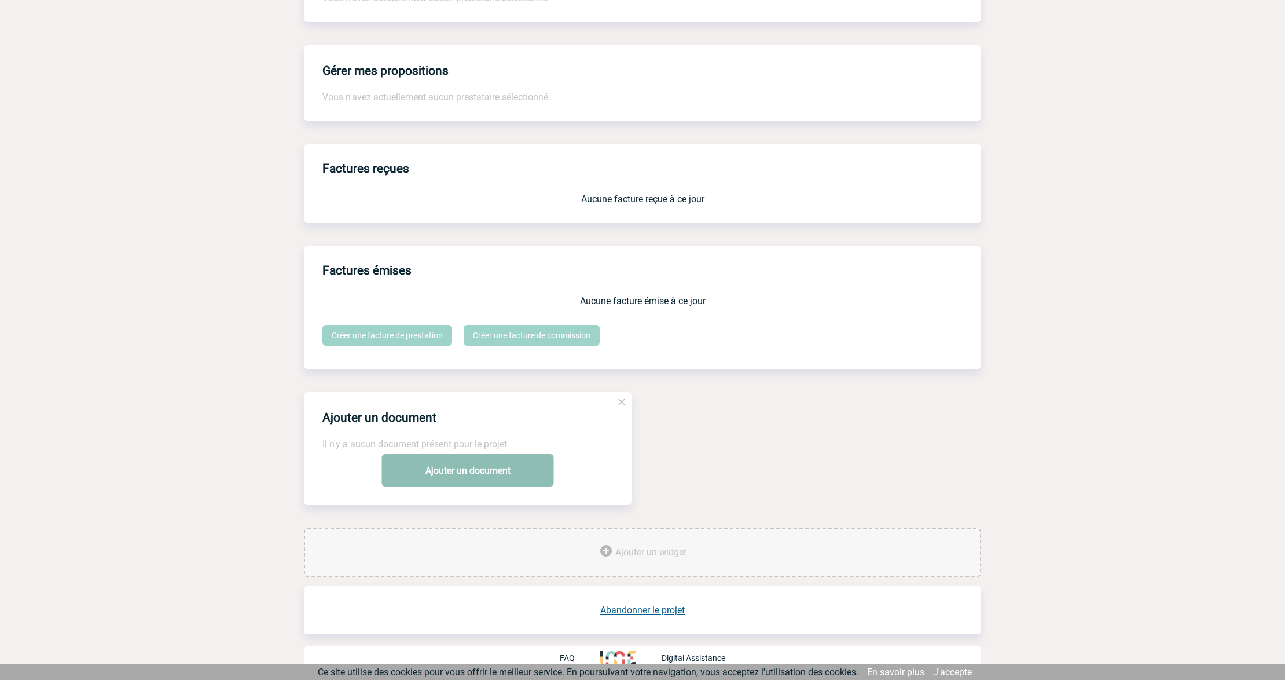
click at [461, 468] on link "Ajouter un document" at bounding box center [468, 470] width 172 height 32
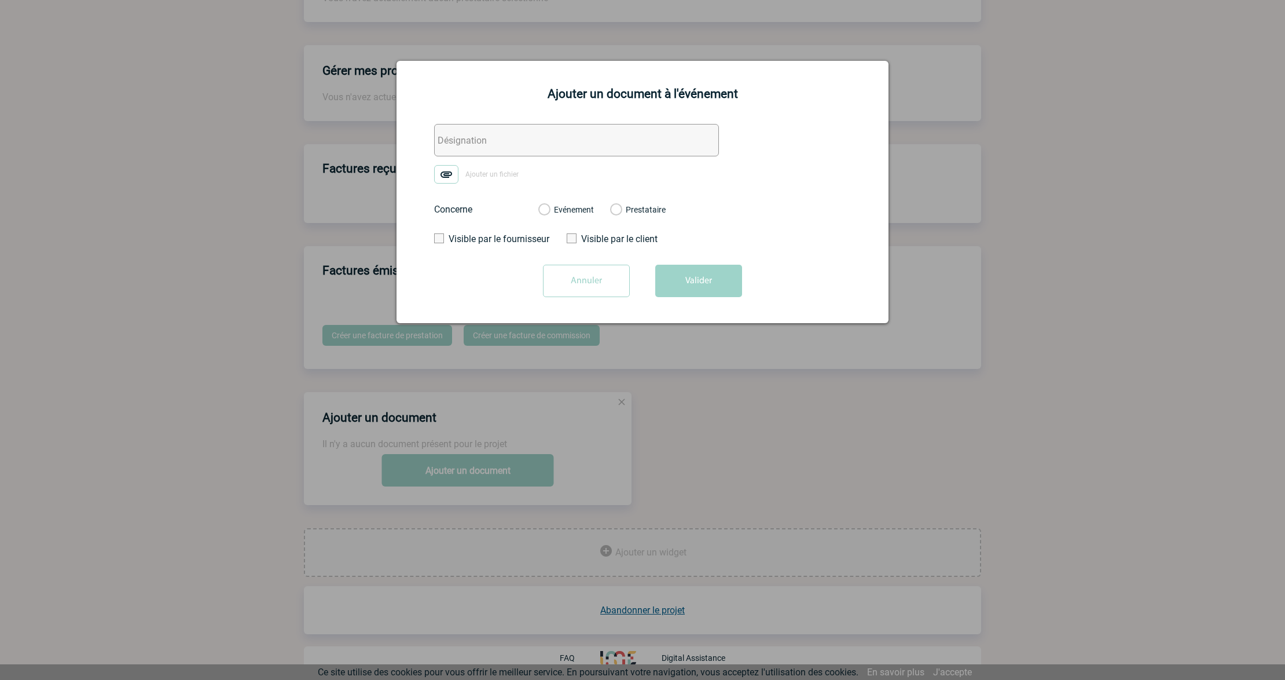
click at [491, 147] on input "text" at bounding box center [576, 140] width 285 height 32
paste input "4500220718"
type input "Magma - BDC 4500220718"
click at [452, 168] on img at bounding box center [446, 174] width 24 height 19
click at [0, 0] on input "Ajouter un fichier" at bounding box center [0, 0] width 0 height 0
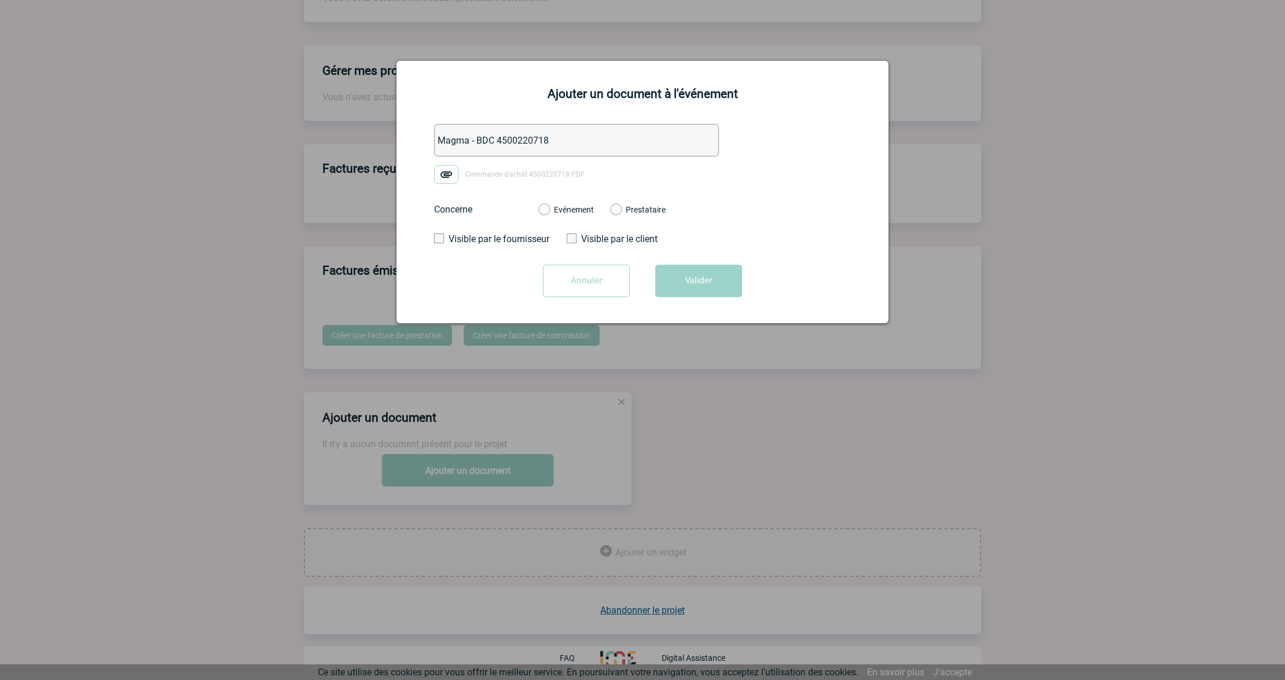
click at [549, 208] on label "Evénement" at bounding box center [543, 210] width 11 height 10
click at [0, 0] on input "Evénement" at bounding box center [0, 0] width 0 height 0
click at [735, 317] on div "Ajouter un document à l'événement Magma - BDC 4500220718 Commande d'achat 45002…" at bounding box center [643, 192] width 492 height 262
drag, startPoint x: 709, startPoint y: 288, endPoint x: 651, endPoint y: 422, distance: 145.7
click at [709, 291] on button "Valider" at bounding box center [698, 281] width 87 height 32
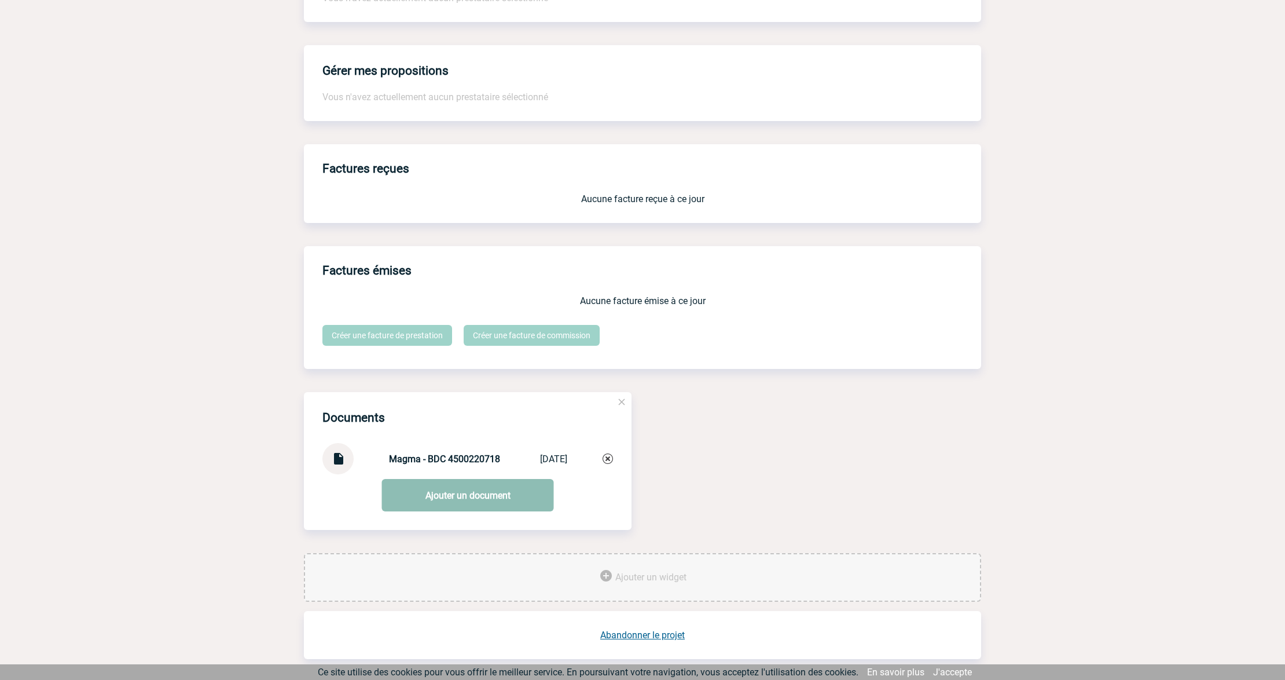
click at [449, 491] on link "Ajouter un document" at bounding box center [468, 495] width 172 height 32
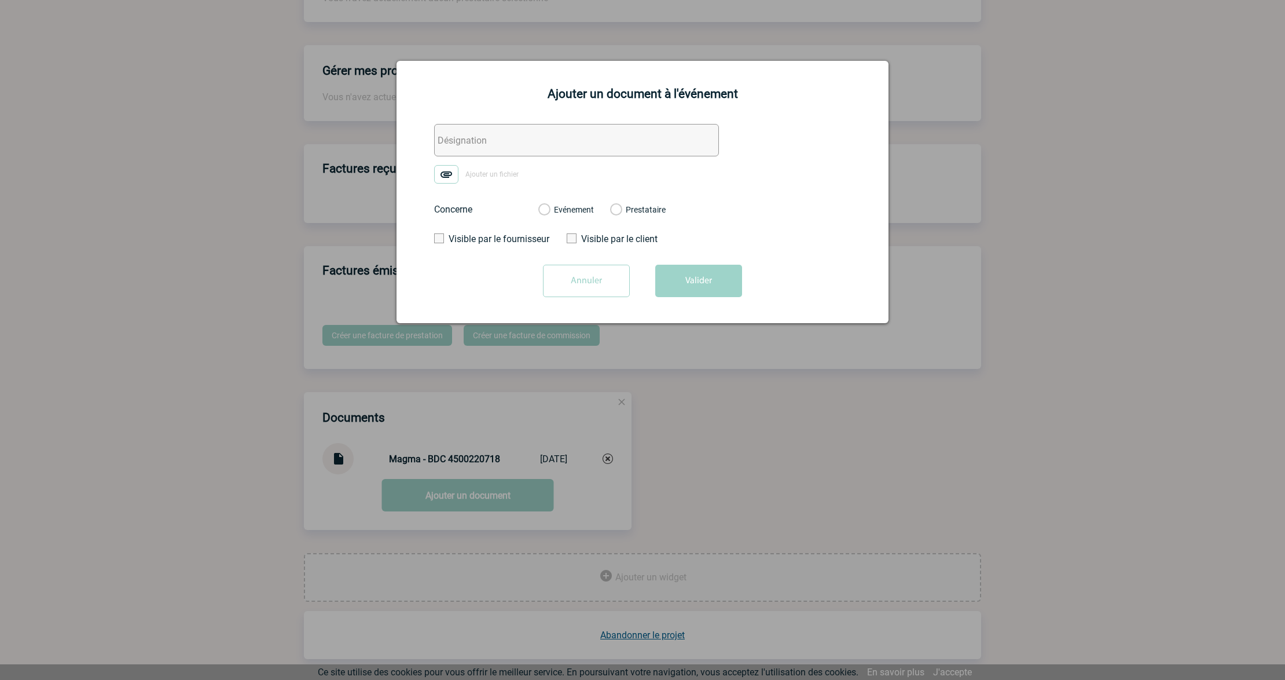
click at [489, 151] on input "text" at bounding box center [576, 140] width 285 height 32
type input "Magma - ECHANGES FRE"
click at [448, 174] on img at bounding box center [446, 174] width 24 height 19
click at [0, 0] on input "Ajouter un fichier" at bounding box center [0, 0] width 0 height 0
click at [549, 211] on label "Evénement" at bounding box center [543, 210] width 11 height 10
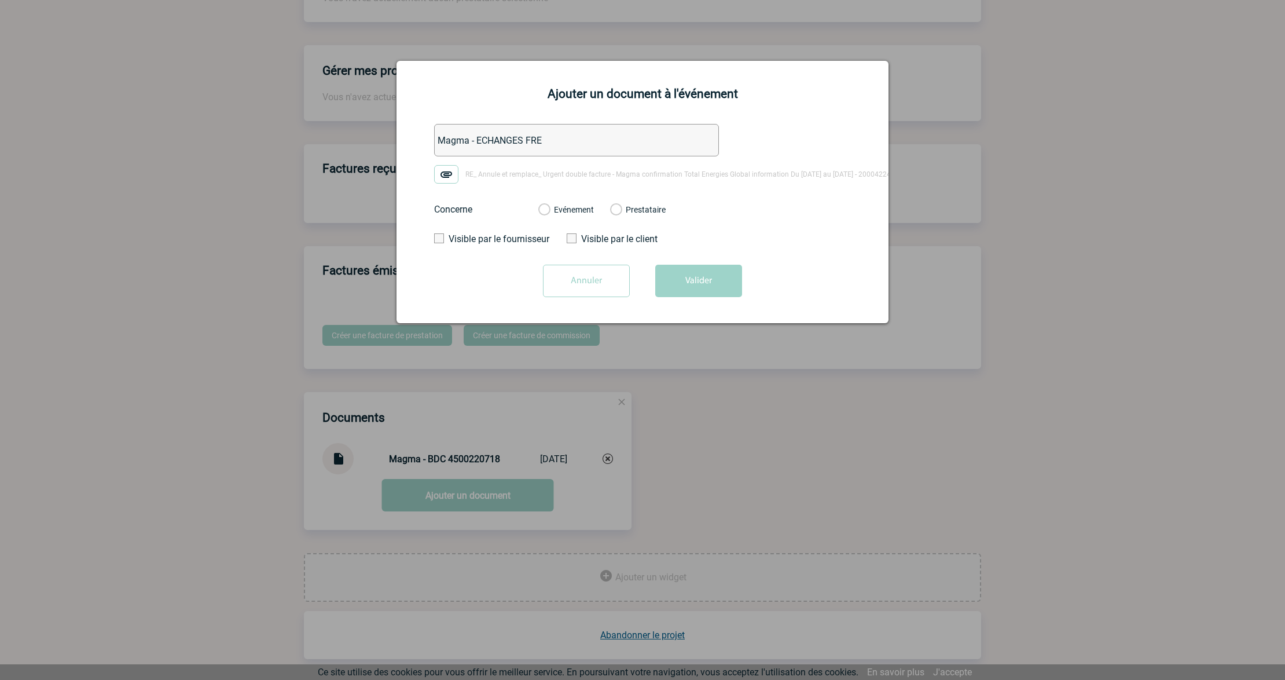
click at [0, 0] on input "Evénement" at bounding box center [0, 0] width 0 height 0
click at [674, 283] on button "Valider" at bounding box center [698, 281] width 87 height 32
